Goal: Task Accomplishment & Management: Complete application form

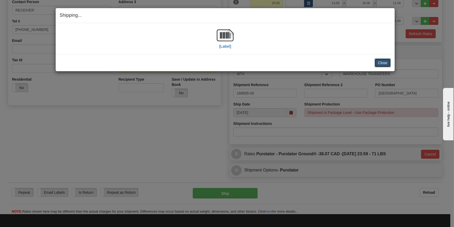
click at [390, 62] on button "Close" at bounding box center [383, 62] width 16 height 9
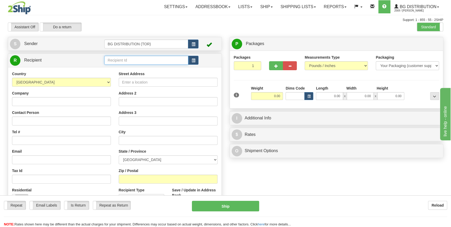
click at [117, 62] on input "text" at bounding box center [146, 60] width 84 height 9
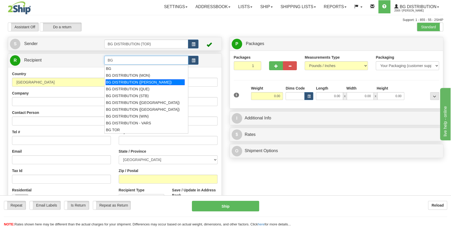
click at [151, 83] on div "BG DISTRIBUTION ([PERSON_NAME])" at bounding box center [145, 82] width 79 height 6
type input "BG DISTRIBUTION ([PERSON_NAME])"
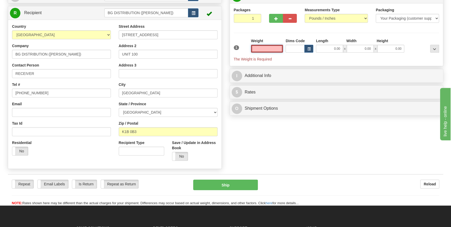
scroll to position [24, 0]
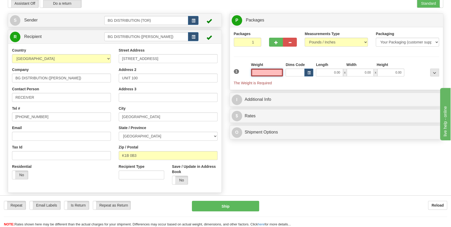
click at [266, 73] on input "text" at bounding box center [267, 72] width 32 height 8
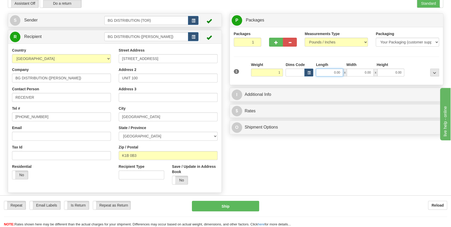
type input "1.00"
click at [331, 70] on input "0.00" at bounding box center [329, 72] width 27 height 8
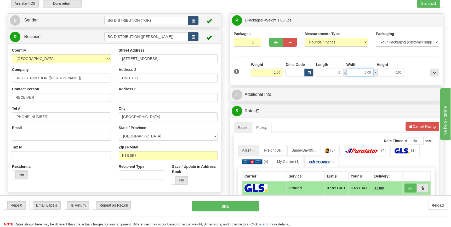
type input "6.00"
click at [355, 71] on input "0.00" at bounding box center [360, 72] width 27 height 8
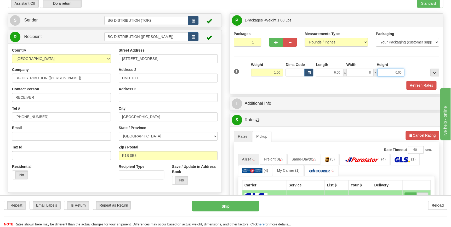
type input "8.00"
click at [387, 72] on input "0.00" at bounding box center [390, 72] width 27 height 8
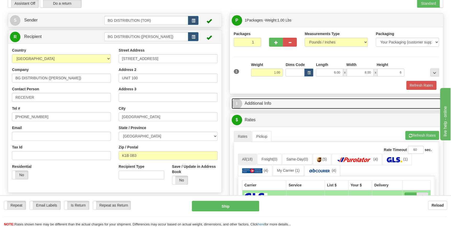
type input "6.00"
click at [263, 103] on link "I Additional Info" at bounding box center [337, 103] width 210 height 11
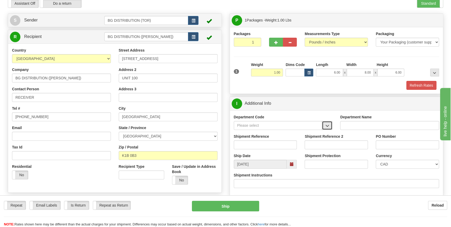
click at [327, 126] on span "button" at bounding box center [327, 125] width 4 height 3
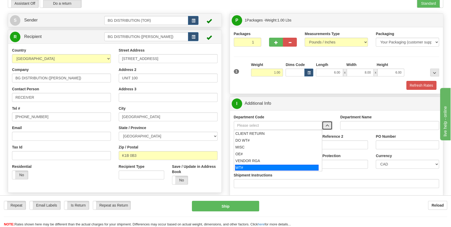
click at [256, 167] on div "WT#" at bounding box center [276, 167] width 83 height 6
type input "WT#"
type input "WAREHOUSE TRANSFERS"
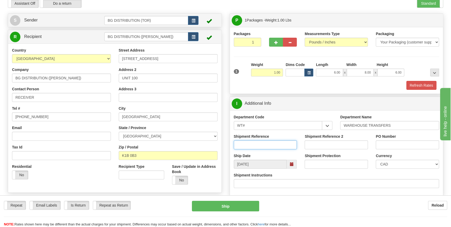
click at [267, 145] on input "Shipment Reference" at bounding box center [265, 144] width 63 height 9
type input "166615-00"
click at [380, 143] on input "PO Number" at bounding box center [407, 144] width 63 height 9
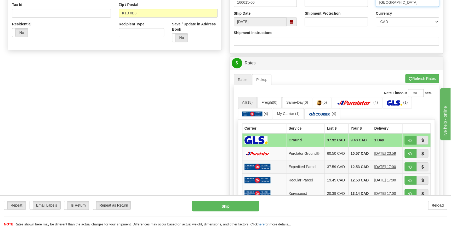
scroll to position [166, 0]
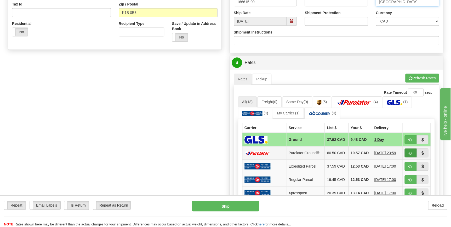
type input "OTTAWA"
click at [410, 154] on span "button" at bounding box center [411, 152] width 4 height 3
type input "260"
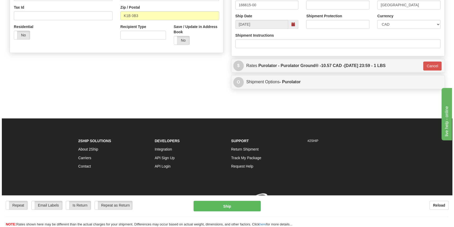
scroll to position [165, 0]
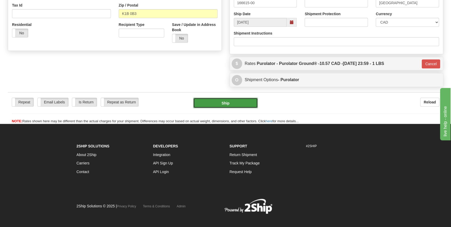
click at [228, 105] on button "Ship" at bounding box center [225, 102] width 65 height 10
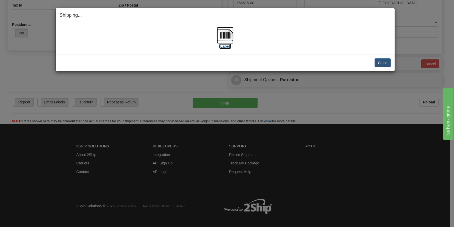
click at [226, 40] on img at bounding box center [225, 35] width 17 height 17
click at [389, 64] on button "Close" at bounding box center [383, 62] width 16 height 9
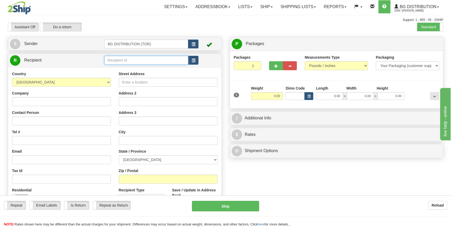
click at [142, 61] on input "text" at bounding box center [146, 60] width 84 height 9
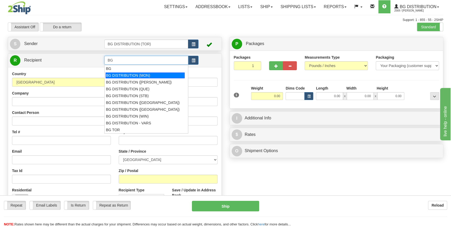
click at [145, 76] on div "BG DISTRIBUTION (MON)" at bounding box center [145, 75] width 79 height 6
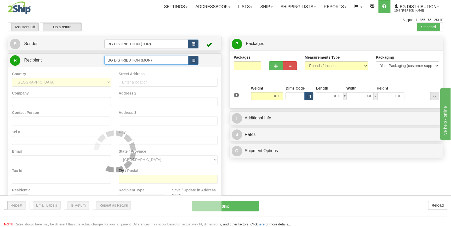
type input "BG DISTRIBUTION (MON)"
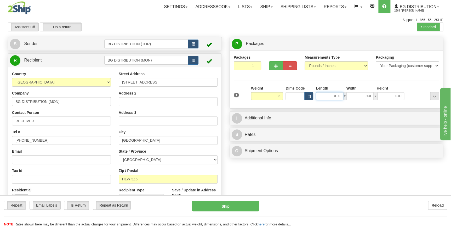
click at [330, 92] on input "0.00" at bounding box center [329, 96] width 27 height 8
type input "3.00"
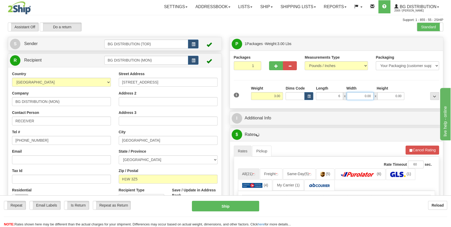
type input "6.00"
click at [362, 98] on input "0.00" at bounding box center [360, 96] width 27 height 8
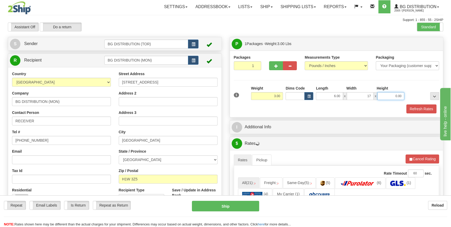
type input "17.00"
click at [385, 94] on input "0.00" at bounding box center [390, 96] width 27 height 8
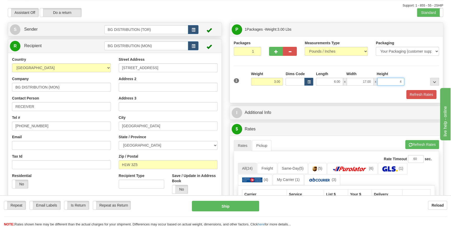
scroll to position [47, 0]
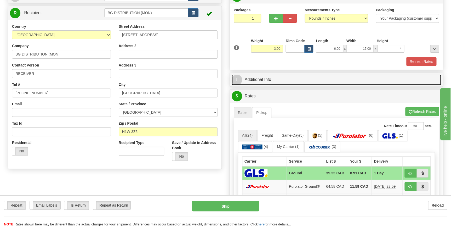
type input "4.00"
click at [285, 81] on link "I Additional Info" at bounding box center [337, 79] width 210 height 11
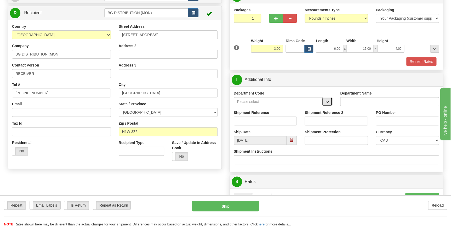
click at [326, 102] on span "button" at bounding box center [327, 101] width 4 height 3
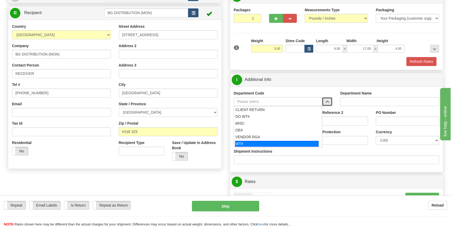
click at [243, 142] on div "WT#" at bounding box center [276, 144] width 83 height 6
type input "WT#"
type input "WAREHOUSE TRANSFERS"
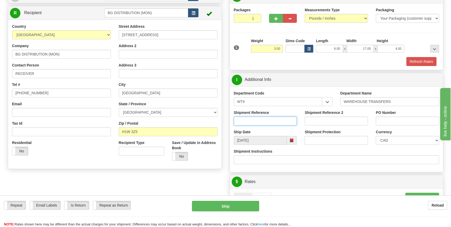
click at [270, 120] on input "Shipment Reference" at bounding box center [265, 120] width 63 height 9
type input "166537-00"
click at [400, 117] on input "PO Number" at bounding box center [407, 120] width 63 height 9
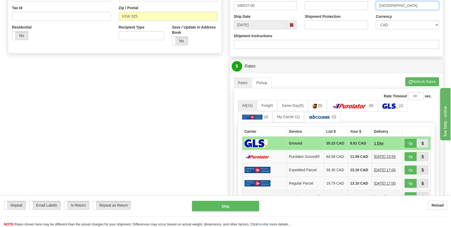
scroll to position [190, 0]
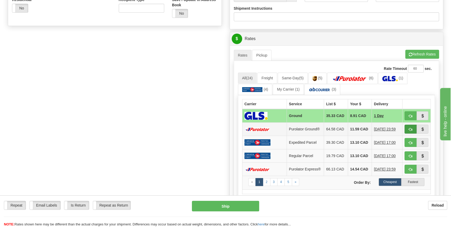
type input "MONTREAL"
click at [409, 129] on span "button" at bounding box center [411, 129] width 4 height 3
type input "260"
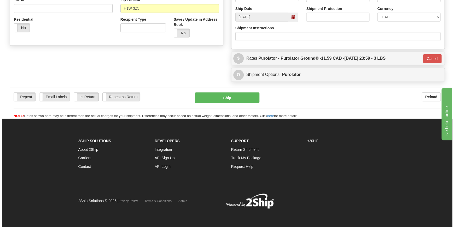
scroll to position [170, 0]
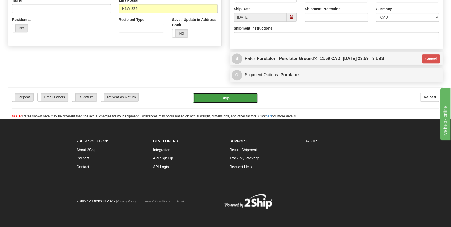
click at [222, 98] on button "Ship" at bounding box center [225, 98] width 65 height 10
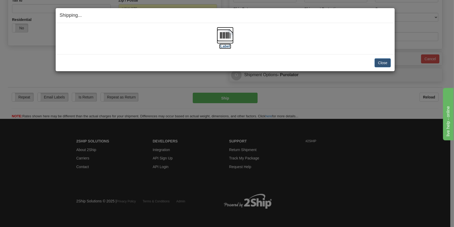
click at [225, 34] on img at bounding box center [225, 35] width 17 height 17
click at [382, 63] on button "Close" at bounding box center [383, 62] width 16 height 9
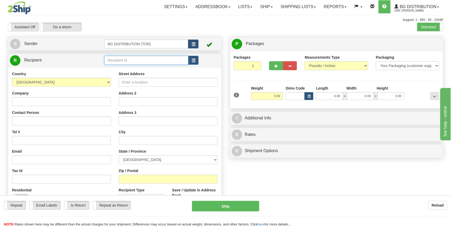
click at [149, 59] on input "text" at bounding box center [146, 60] width 84 height 9
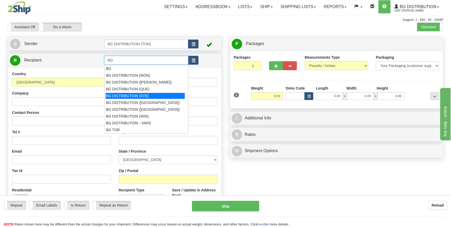
click at [150, 94] on div "BG DISTRIBUTION (STB)" at bounding box center [145, 96] width 79 height 6
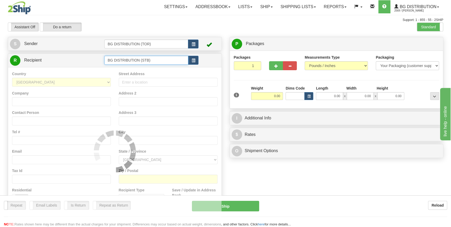
type input "BG DISTRIBUTION (STB)"
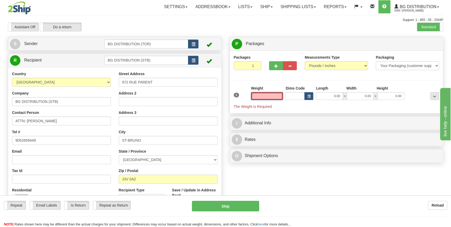
click at [265, 93] on input "text" at bounding box center [267, 96] width 32 height 8
type input "0.00"
click at [275, 65] on span "button" at bounding box center [276, 65] width 4 height 3
type input "2"
click at [423, 42] on span "Package Level" at bounding box center [427, 44] width 21 height 4
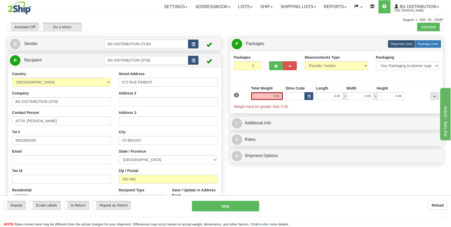
radio input "true"
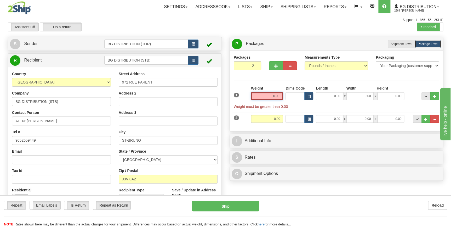
click at [268, 96] on input "0.00" at bounding box center [267, 96] width 32 height 8
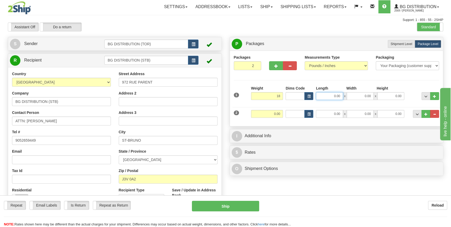
type input "18.00"
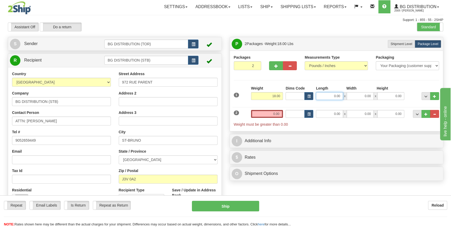
click at [327, 98] on input "0.00" at bounding box center [329, 96] width 27 height 8
type input "13.00"
click at [361, 95] on input "0.00" at bounding box center [360, 96] width 27 height 8
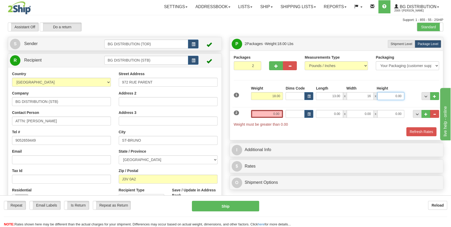
type input "16.00"
click at [390, 92] on input "0.00" at bounding box center [390, 96] width 27 height 8
type input "7.00"
click at [271, 116] on input "0.00" at bounding box center [267, 114] width 32 height 8
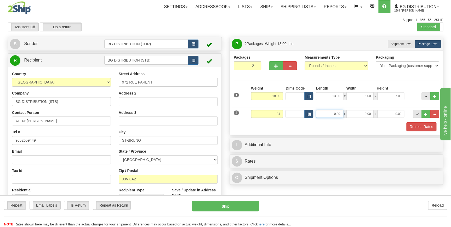
click at [332, 113] on input "0.00" at bounding box center [329, 114] width 27 height 8
type input "34.00"
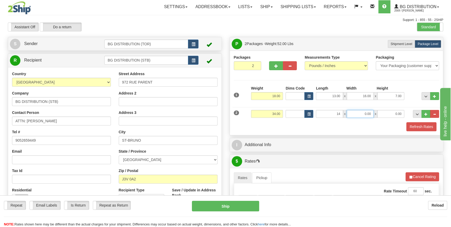
type input "14.00"
click at [360, 115] on input "0.00" at bounding box center [360, 114] width 27 height 8
type input "18.00"
click at [390, 112] on input "0.00" at bounding box center [390, 114] width 27 height 8
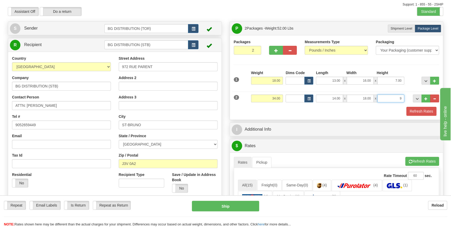
scroll to position [24, 0]
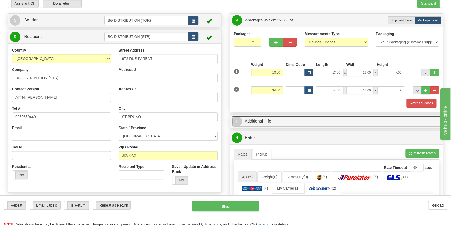
type input "9.00"
click at [268, 123] on link "I Additional Info" at bounding box center [337, 121] width 210 height 11
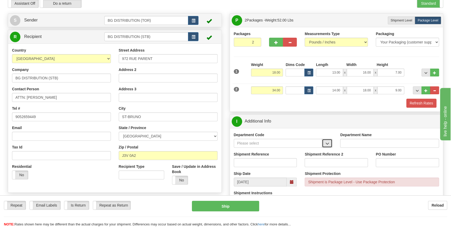
click at [324, 143] on button "button" at bounding box center [327, 143] width 10 height 9
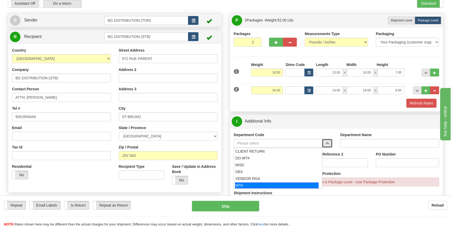
click at [241, 184] on div "WT#" at bounding box center [276, 185] width 83 height 6
type input "WT#"
type input "WAREHOUSE TRANSFERS"
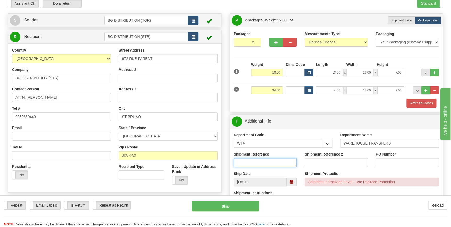
click at [278, 162] on input "Shipment Reference" at bounding box center [265, 162] width 63 height 9
type input "166579-00"
click at [402, 159] on input "PO Number" at bounding box center [407, 162] width 63 height 9
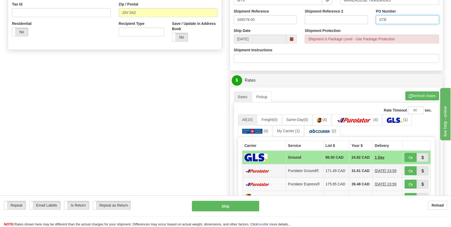
scroll to position [190, 0]
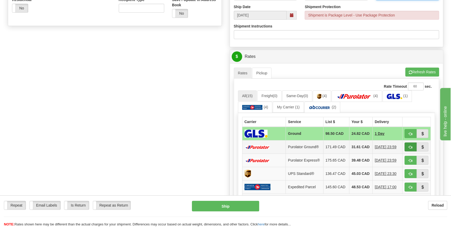
type input "STB"
click at [410, 149] on span "button" at bounding box center [411, 146] width 4 height 3
type input "260"
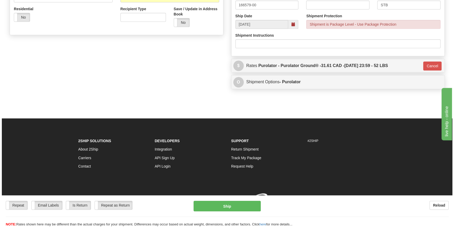
scroll to position [185, 0]
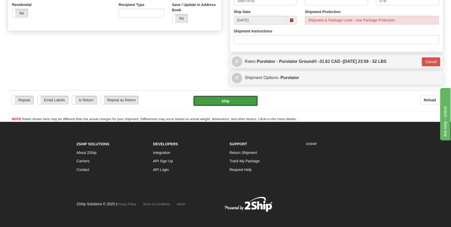
click at [243, 102] on button "Ship" at bounding box center [225, 100] width 65 height 10
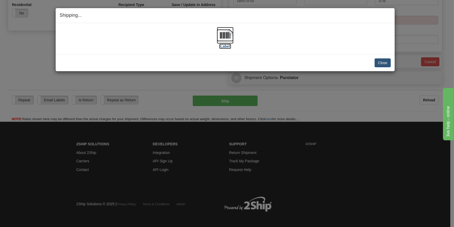
click at [228, 37] on img at bounding box center [225, 35] width 17 height 17
click at [380, 64] on button "Close" at bounding box center [383, 62] width 16 height 9
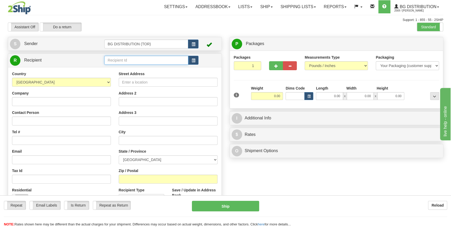
click at [138, 60] on input "text" at bounding box center [146, 60] width 84 height 9
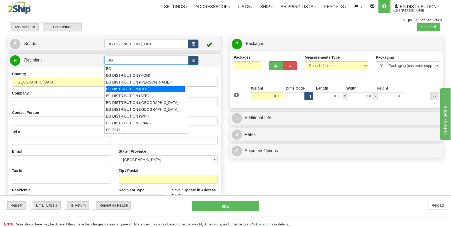
click at [153, 87] on div "BG DISTRIBUTION (QUE)" at bounding box center [145, 89] width 79 height 6
type input "BG DISTRIBUTION (QUE)"
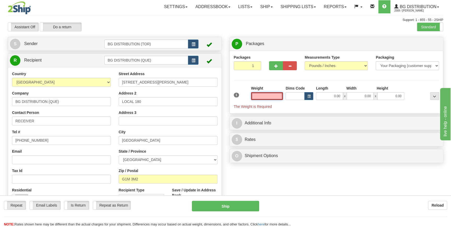
click at [269, 96] on input "text" at bounding box center [267, 96] width 32 height 8
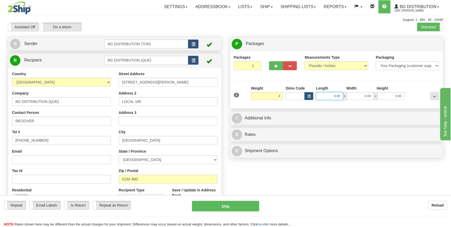
click at [333, 96] on input "0.00" at bounding box center [329, 96] width 27 height 8
type input "4.00"
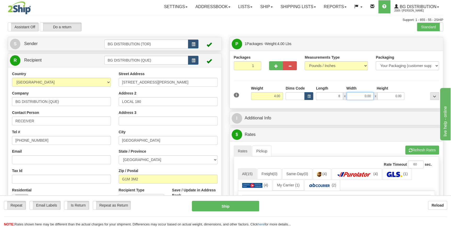
type input "8.00"
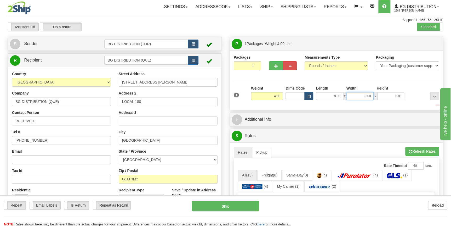
click at [363, 97] on input "0.00" at bounding box center [360, 96] width 27 height 8
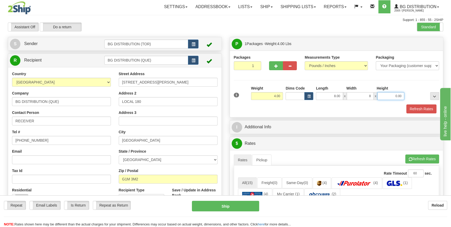
type input "8.00"
click at [395, 95] on input "0.00" at bounding box center [390, 96] width 27 height 8
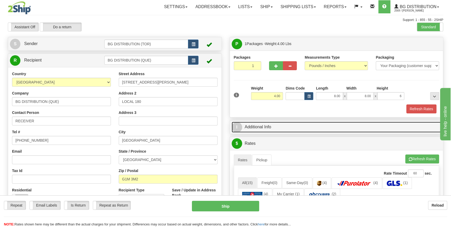
type input "6.00"
click at [269, 126] on link "I Additional Info" at bounding box center [337, 127] width 210 height 11
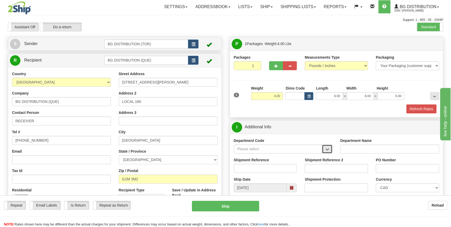
click at [323, 149] on button "button" at bounding box center [327, 148] width 10 height 9
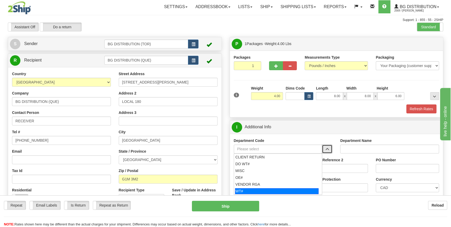
click at [241, 190] on div "WT#" at bounding box center [276, 191] width 83 height 6
type input "WT#"
type input "WAREHOUSE TRANSFERS"
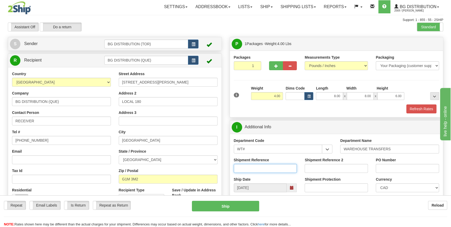
click at [287, 170] on input "Shipment Reference" at bounding box center [265, 168] width 63 height 9
click at [273, 166] on input "166584" at bounding box center [265, 168] width 63 height 9
type input "166584-00"
click at [381, 169] on input "PO Number" at bounding box center [407, 168] width 63 height 9
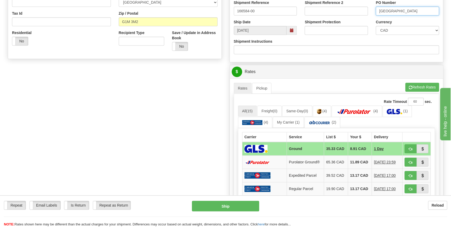
scroll to position [214, 0]
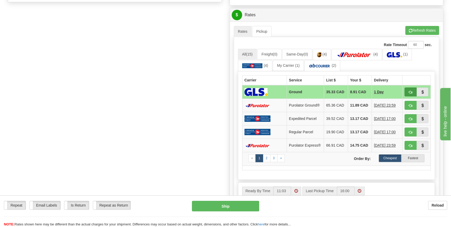
type input "[GEOGRAPHIC_DATA]"
click at [409, 91] on span "button" at bounding box center [411, 91] width 4 height 3
type input "1"
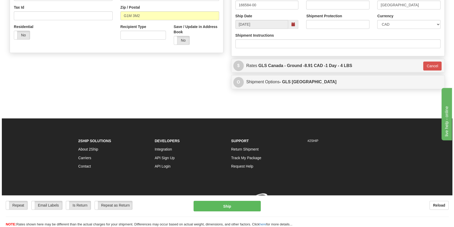
scroll to position [170, 0]
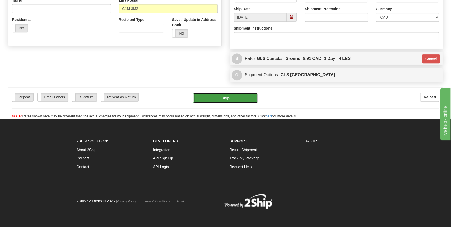
click at [229, 97] on button "Ship" at bounding box center [225, 98] width 65 height 10
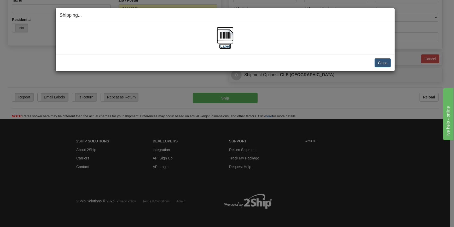
click at [228, 38] on img at bounding box center [225, 35] width 17 height 17
